Goal: Check status: Check status

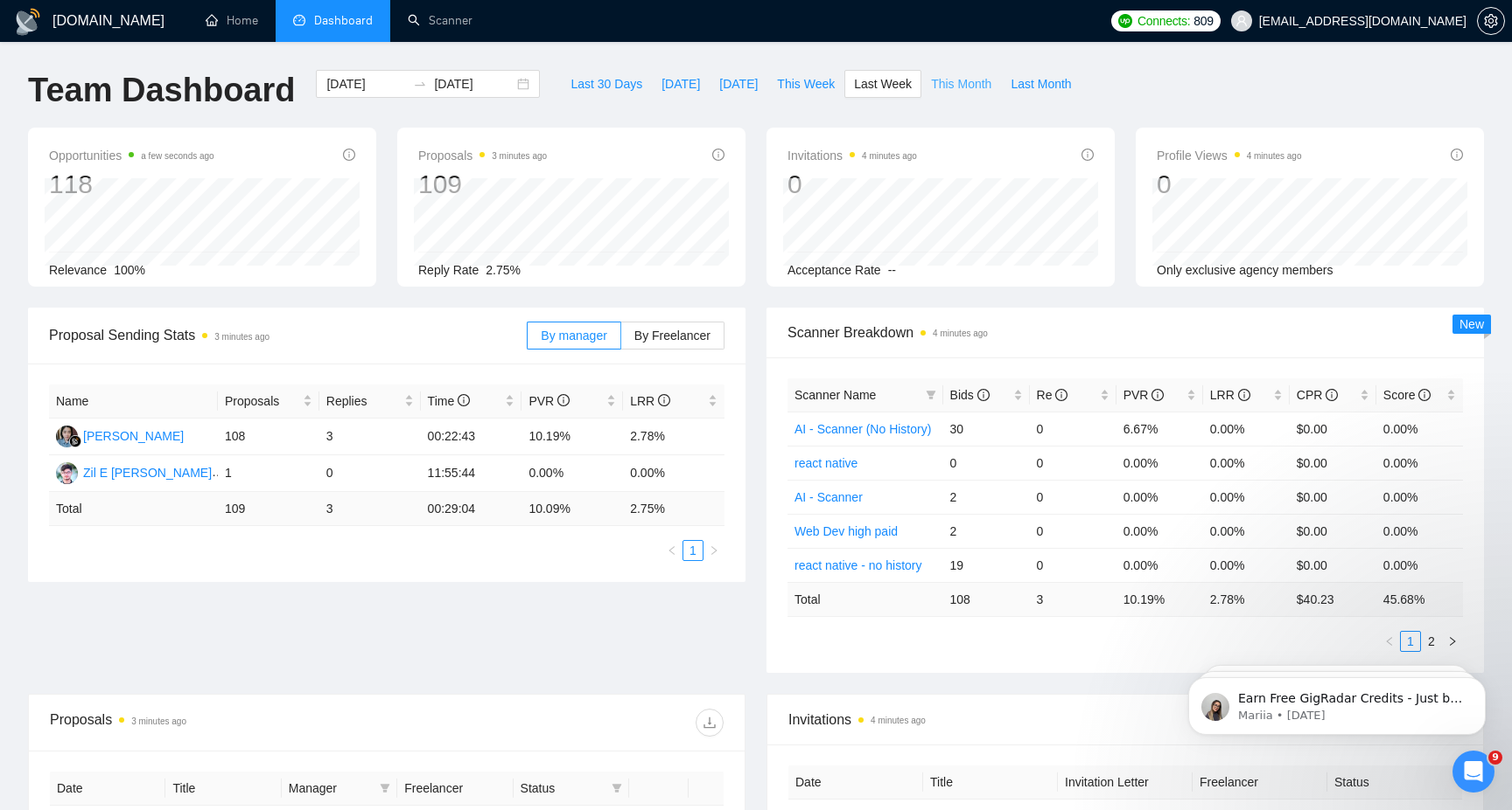
click at [959, 94] on button "This Month" at bounding box center [960, 84] width 79 height 28
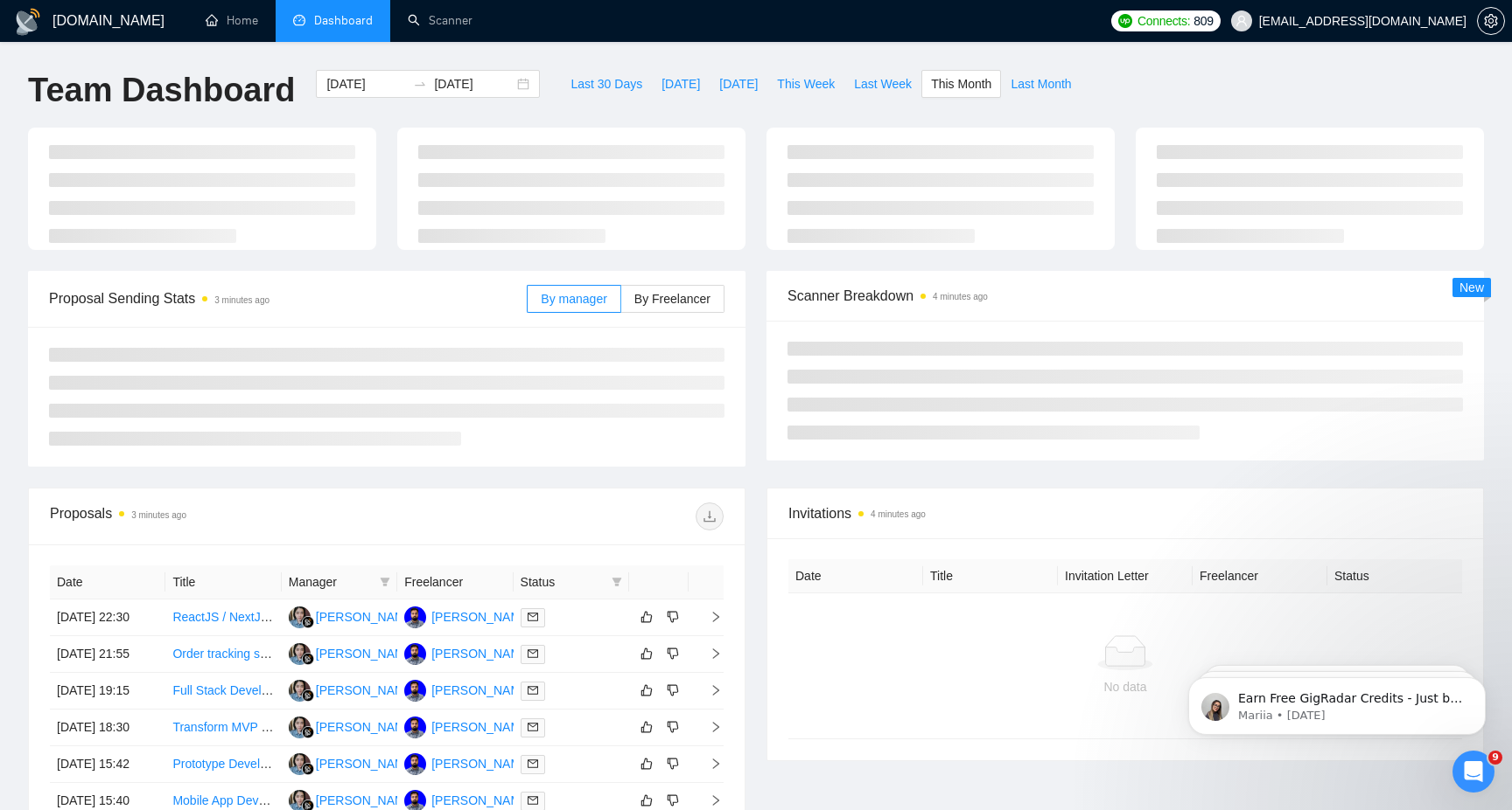
type input "2025-09-01"
type input "2025-09-30"
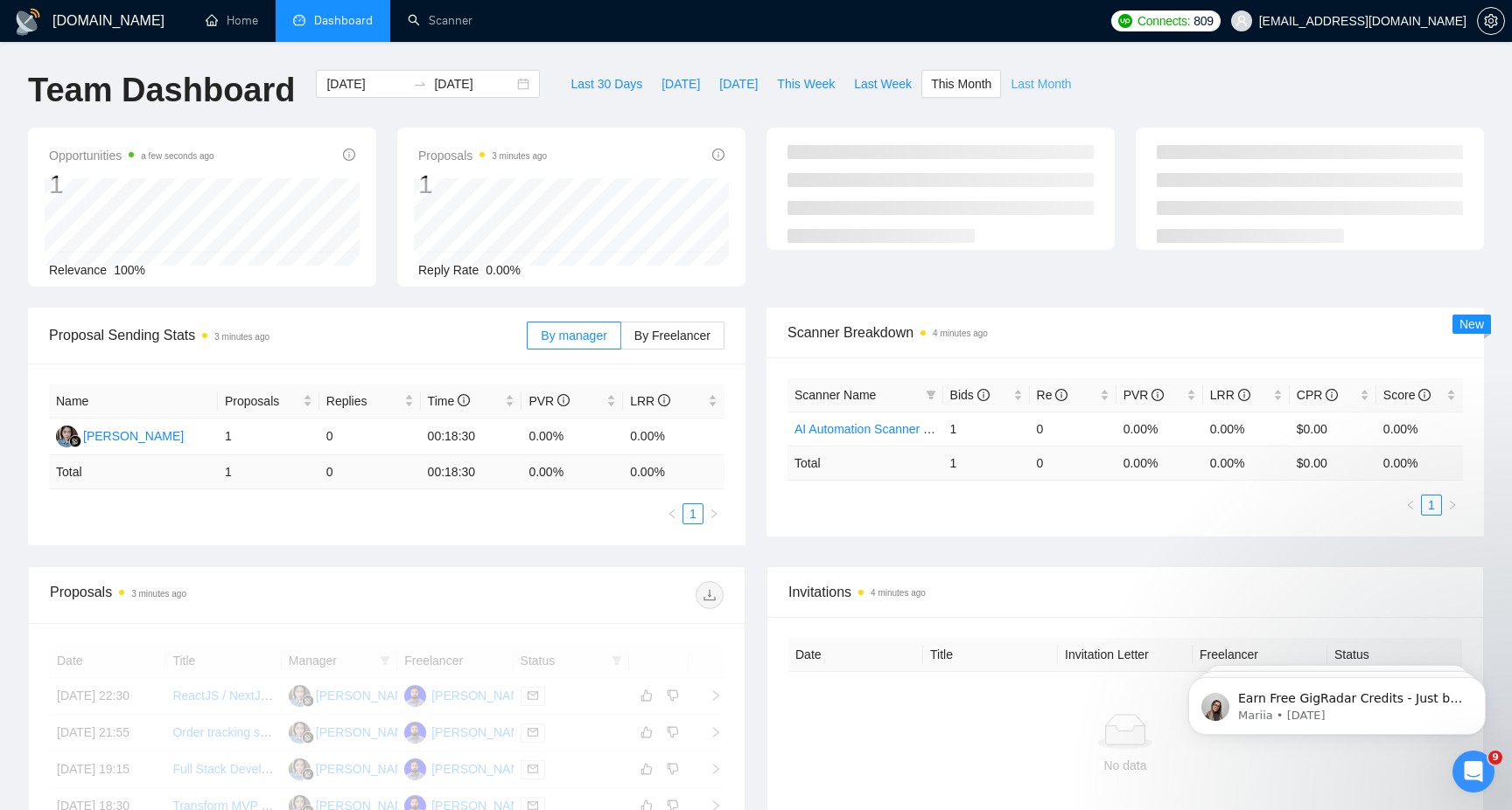
click at [1039, 88] on span "Last Month" at bounding box center [1041, 84] width 61 height 20
type input "2025-08-01"
type input "[DATE]"
